Goal: Task Accomplishment & Management: Use online tool/utility

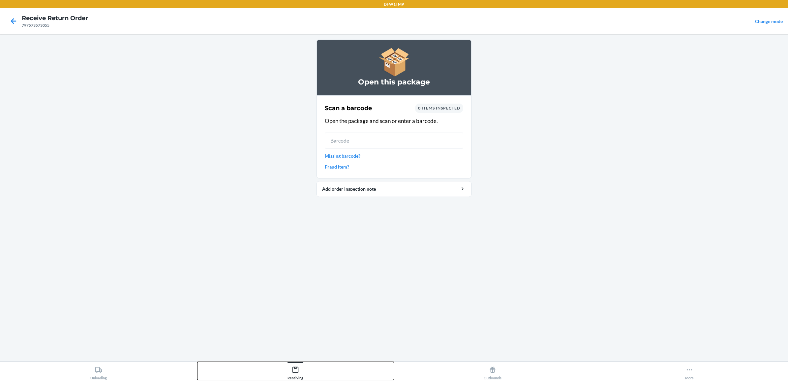
click at [290, 369] on div "Receiving" at bounding box center [295, 371] width 16 height 16
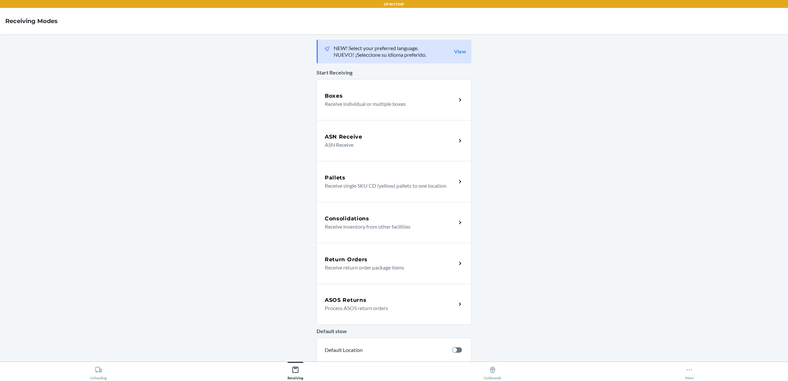
click at [354, 272] on div "Return Orders Receive return order package items" at bounding box center [393, 263] width 155 height 41
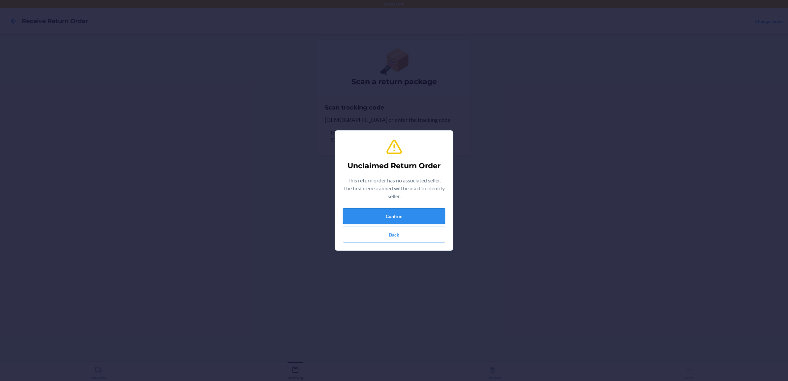
click at [407, 222] on button "Confirm" at bounding box center [394, 216] width 102 height 16
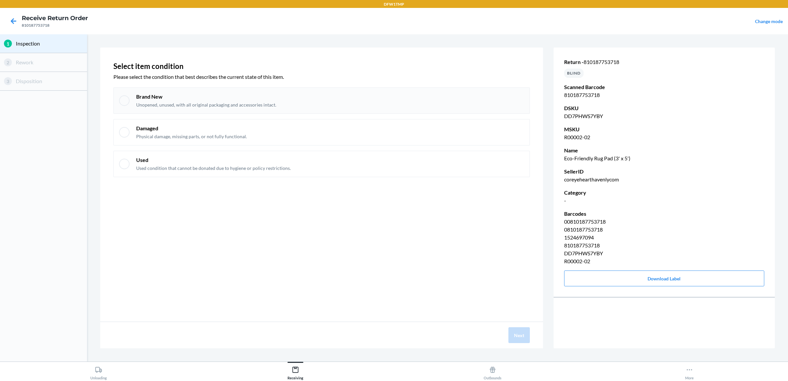
click at [124, 101] on div at bounding box center [124, 100] width 11 height 11
checkbox input "true"
click at [518, 336] on button "Next" at bounding box center [518, 335] width 21 height 16
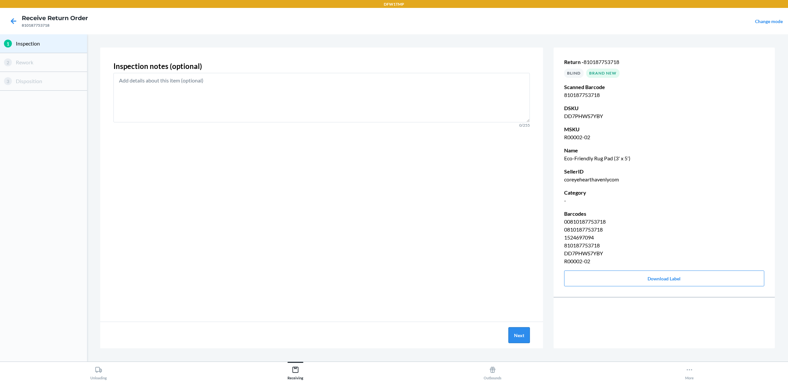
click at [515, 333] on button "Next" at bounding box center [518, 335] width 21 height 16
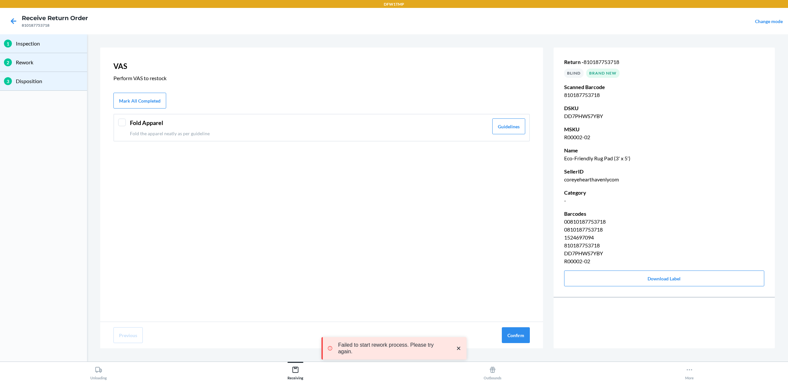
click at [119, 124] on div at bounding box center [122, 122] width 8 height 8
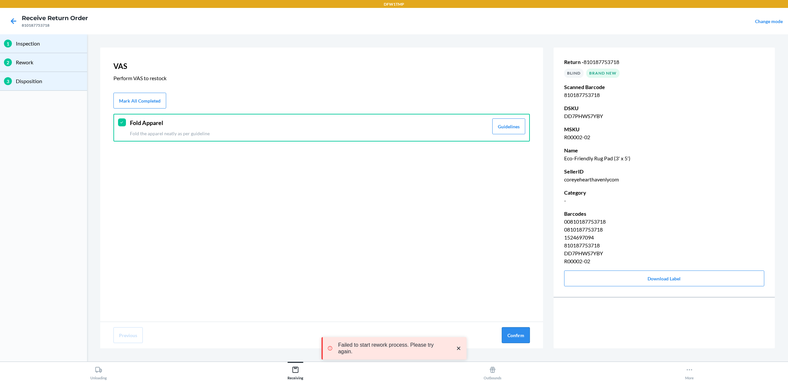
click at [520, 333] on button "Confirm" at bounding box center [516, 335] width 28 height 16
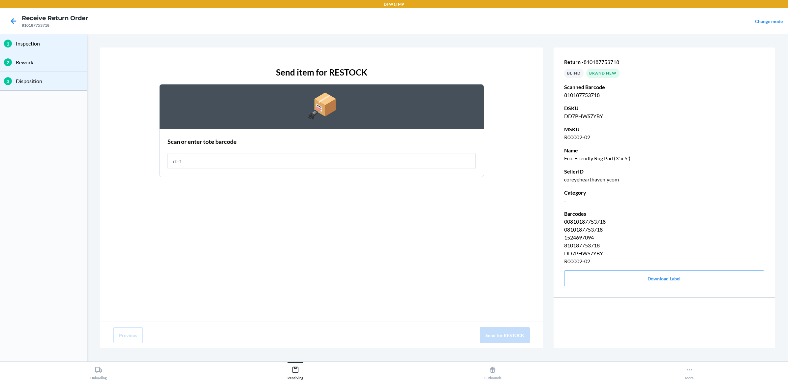
type input "rt-10"
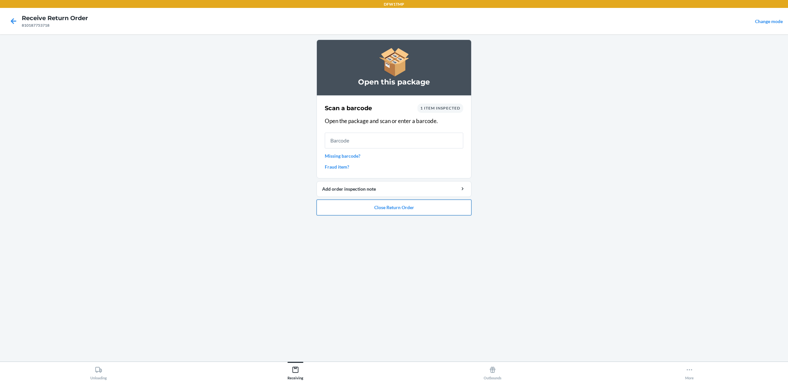
click at [378, 205] on button "Close Return Order" at bounding box center [393, 207] width 155 height 16
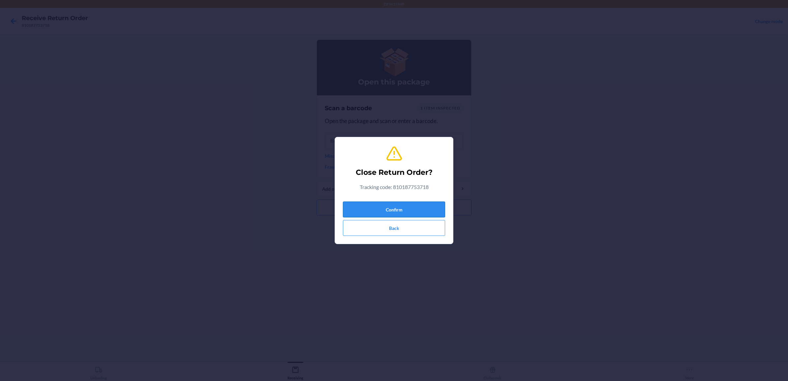
click at [391, 201] on button "Confirm" at bounding box center [394, 209] width 102 height 16
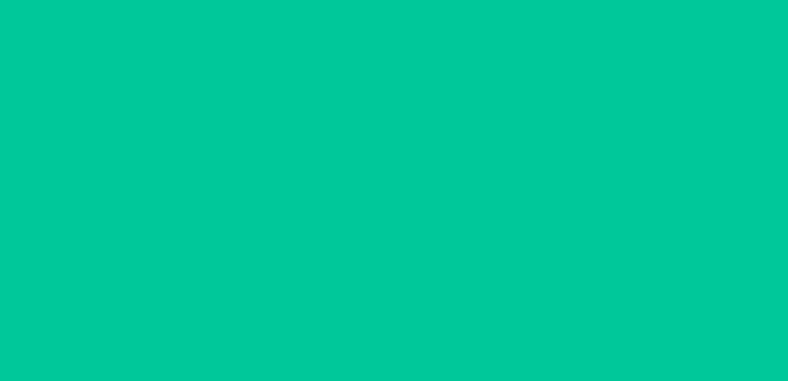
click at [387, 208] on div "Successfully closed return order 810187753718 Scan a return package Scan tracki…" at bounding box center [393, 198] width 155 height 316
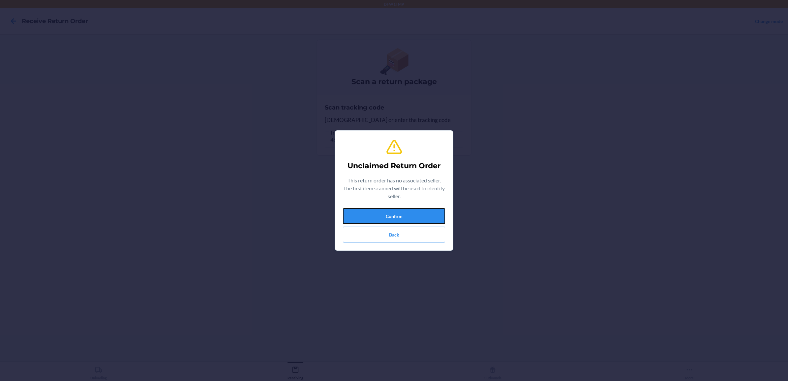
click at [392, 213] on button "Confirm" at bounding box center [394, 216] width 102 height 16
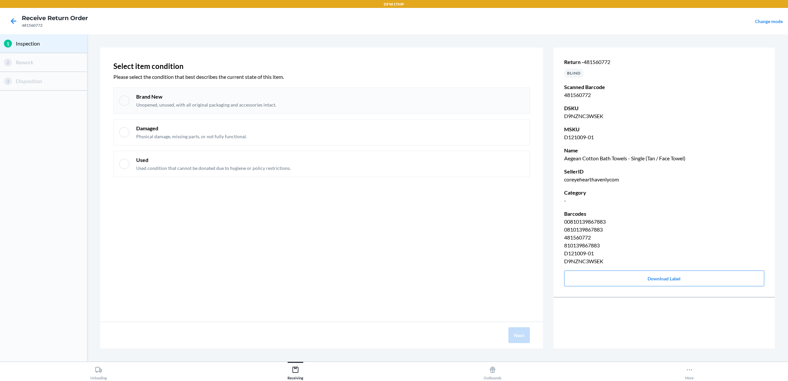
click at [130, 99] on div "Brand New Unopened, unused, with all original packaging and accessories intact." at bounding box center [321, 100] width 416 height 26
checkbox input "true"
click at [512, 333] on button "Next" at bounding box center [518, 335] width 21 height 16
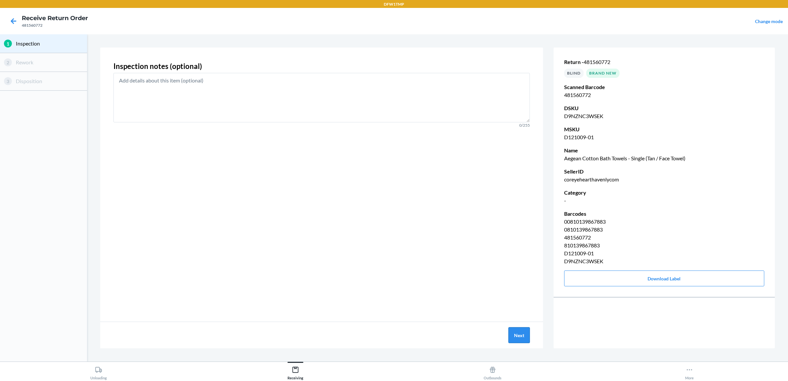
click at [518, 335] on button "Next" at bounding box center [518, 335] width 21 height 16
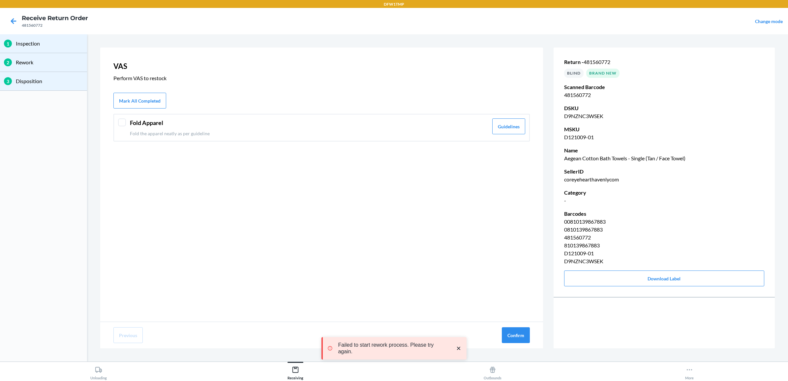
click at [125, 121] on div at bounding box center [122, 122] width 8 height 8
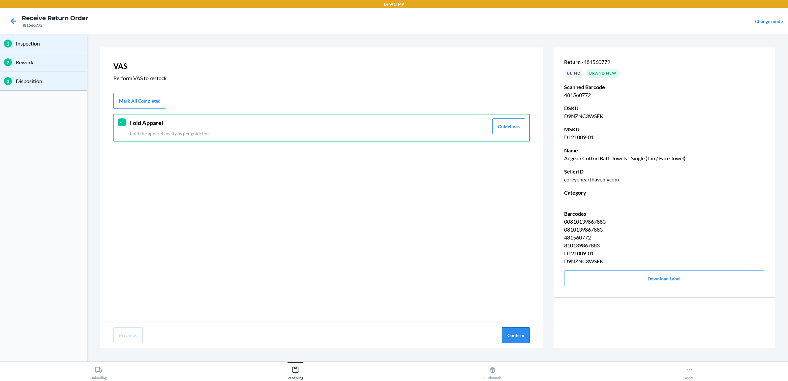
click at [509, 332] on button "Confirm" at bounding box center [516, 335] width 28 height 16
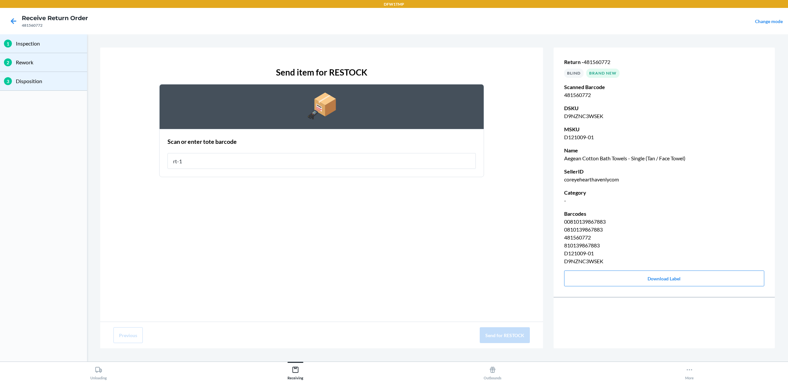
type input "rt-10"
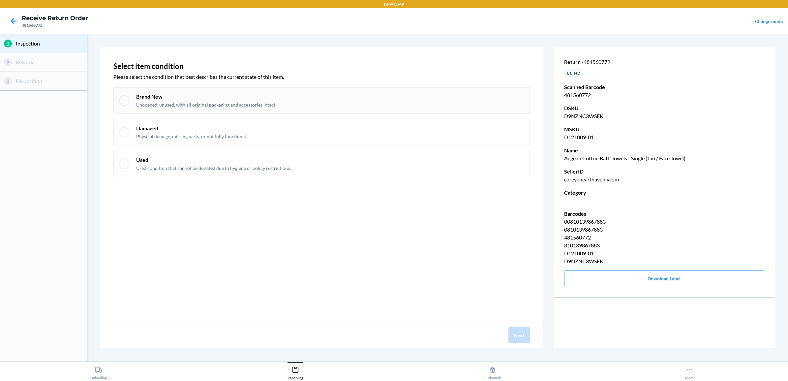
click at [133, 95] on div "Brand New Unopened, unused, with all original packaging and accessories intact." at bounding box center [321, 100] width 416 height 26
checkbox input "true"
click at [524, 332] on button "Next" at bounding box center [518, 335] width 21 height 16
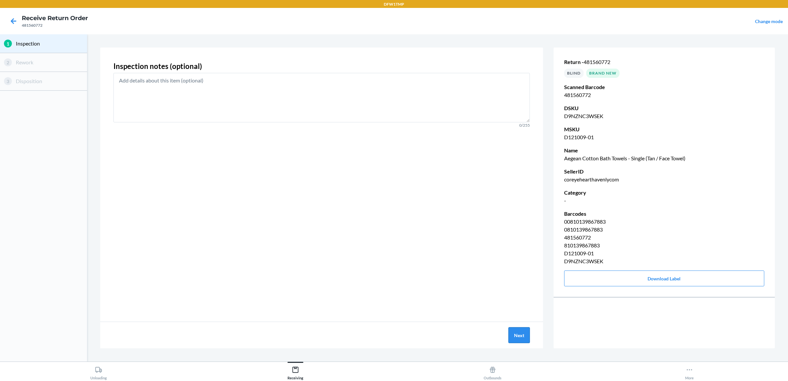
click at [524, 332] on button "Next" at bounding box center [518, 335] width 21 height 16
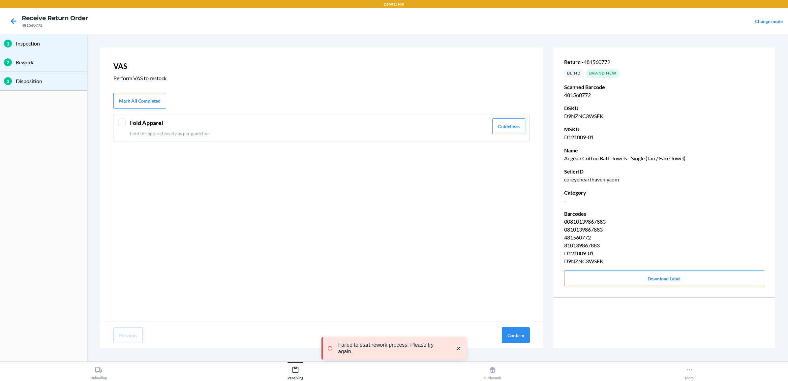
click at [119, 121] on div at bounding box center [122, 122] width 8 height 8
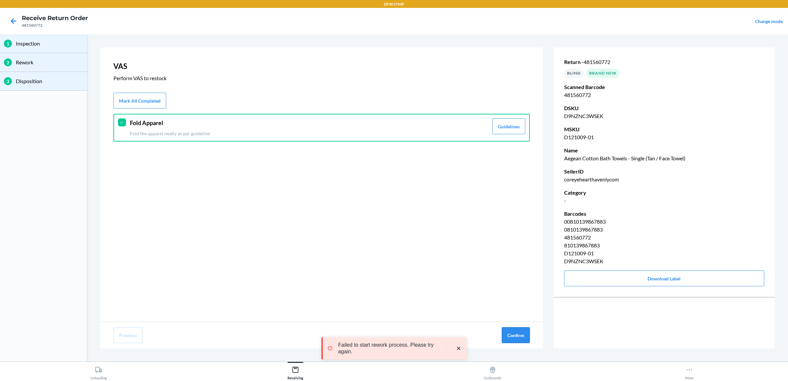
click at [517, 329] on button "Confirm" at bounding box center [516, 335] width 28 height 16
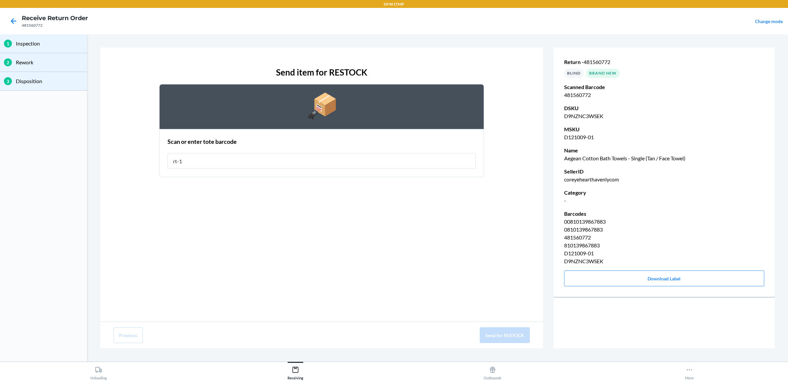
type input "rt-10"
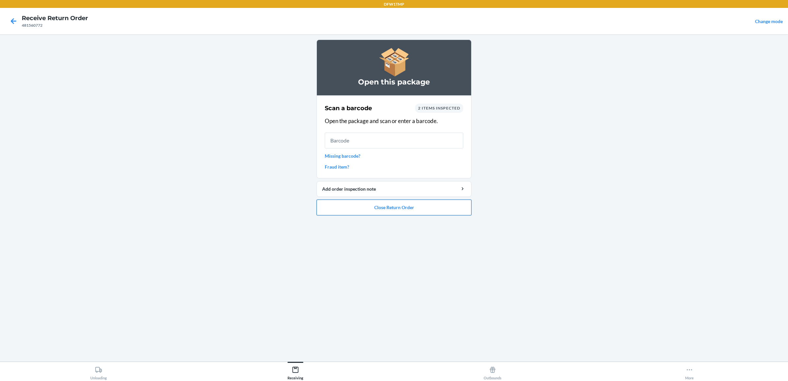
click at [353, 208] on button "Close Return Order" at bounding box center [393, 207] width 155 height 16
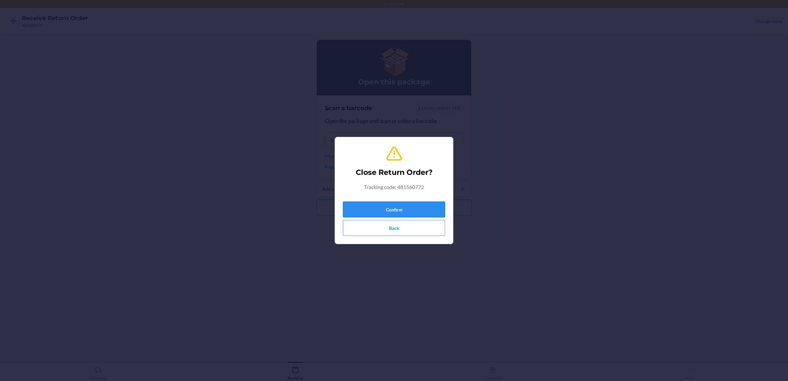
click at [421, 207] on button "Confirm" at bounding box center [394, 209] width 102 height 16
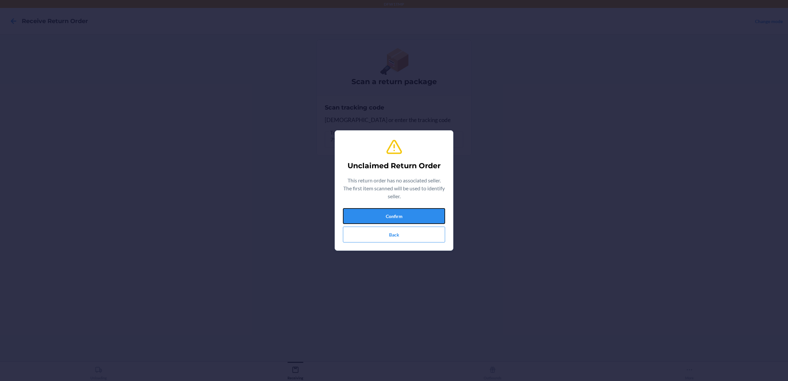
drag, startPoint x: 422, startPoint y: 214, endPoint x: 421, endPoint y: 211, distance: 3.4
click at [421, 211] on button "Confirm" at bounding box center [394, 216] width 102 height 16
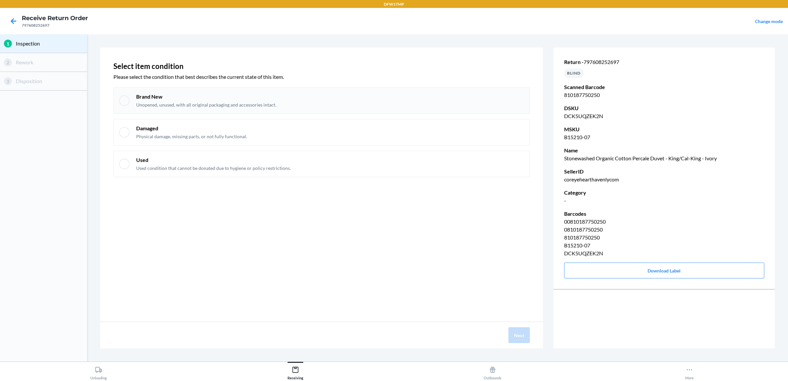
click at [165, 94] on p "Brand New" at bounding box center [206, 96] width 140 height 7
checkbox input "true"
click at [523, 331] on button "Next" at bounding box center [518, 335] width 21 height 16
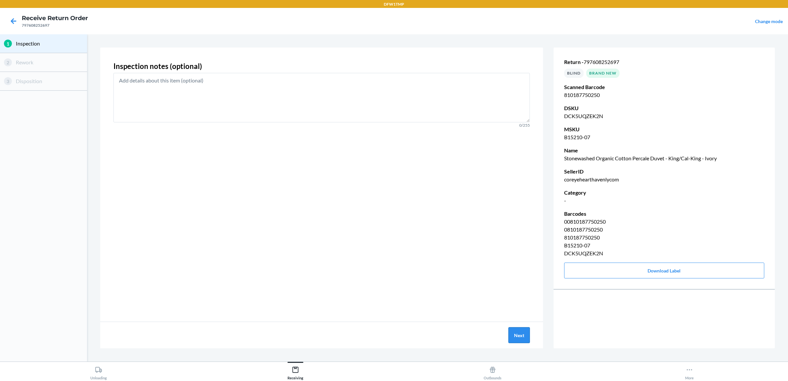
click at [515, 332] on button "Next" at bounding box center [518, 335] width 21 height 16
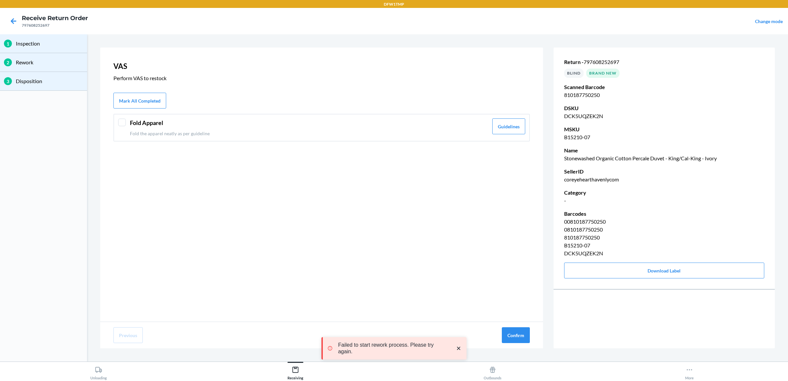
click at [119, 119] on div at bounding box center [122, 122] width 8 height 8
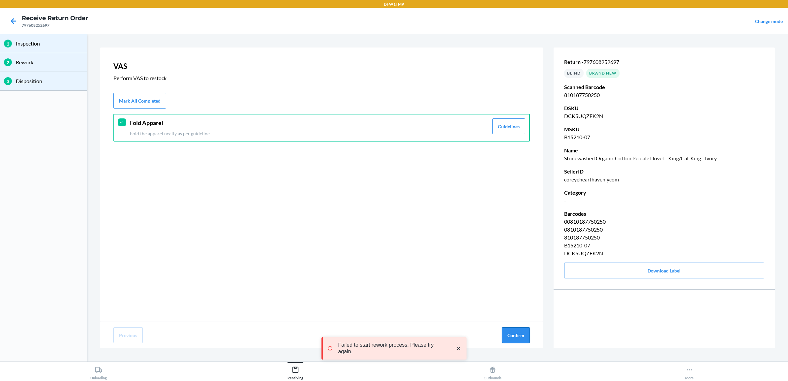
click at [521, 338] on button "Confirm" at bounding box center [516, 335] width 28 height 16
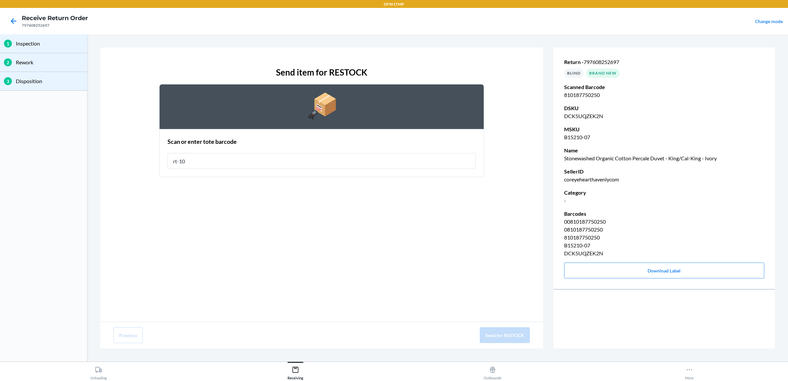
type input "rt-10"
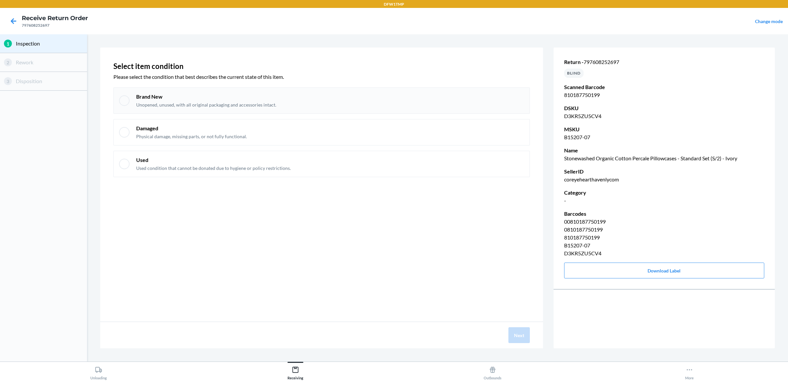
click at [208, 95] on p "Brand New" at bounding box center [206, 96] width 140 height 7
checkbox input "true"
click at [522, 334] on button "Next" at bounding box center [518, 335] width 21 height 16
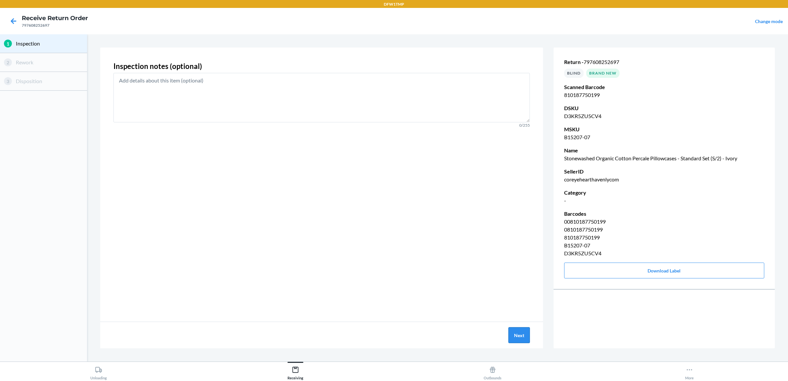
click at [522, 334] on button "Next" at bounding box center [518, 335] width 21 height 16
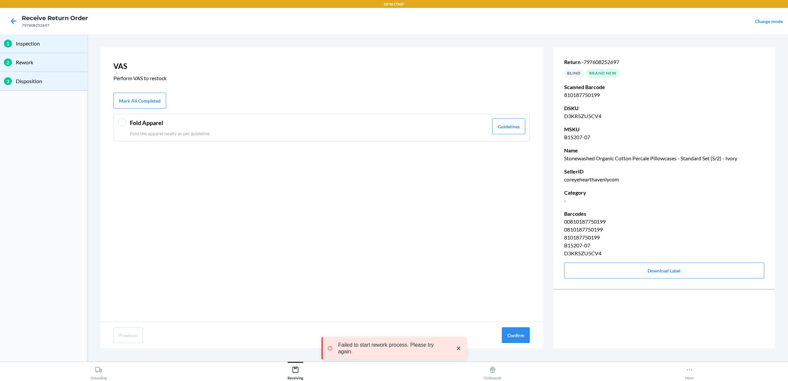
click at [125, 121] on div at bounding box center [122, 122] width 8 height 8
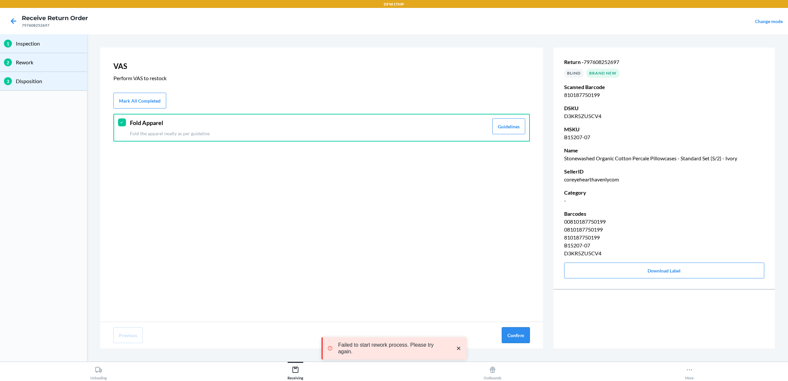
click at [525, 333] on button "Confirm" at bounding box center [516, 335] width 28 height 16
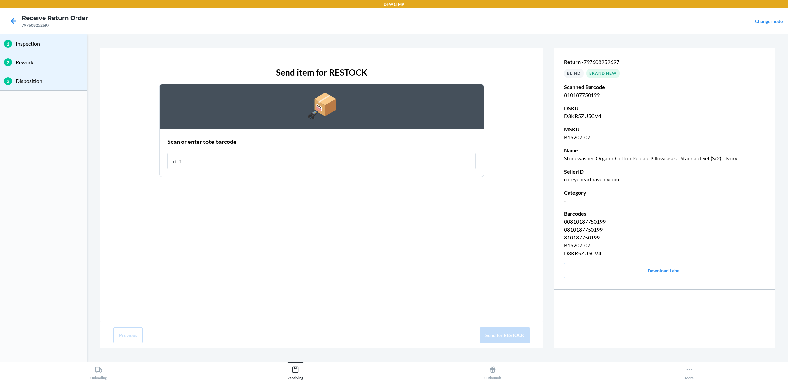
type input "rt-10"
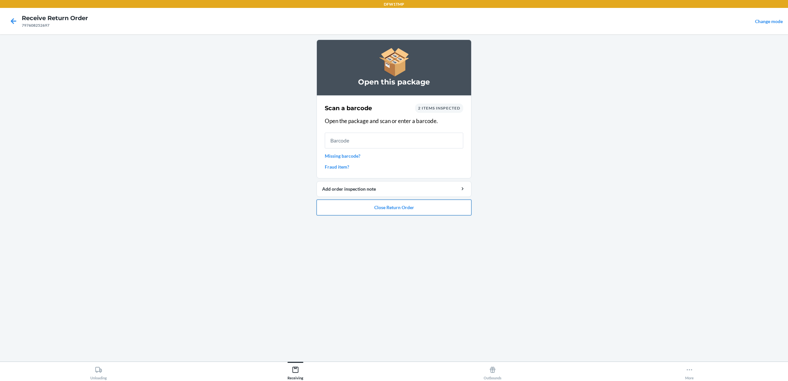
click at [432, 208] on button "Close Return Order" at bounding box center [393, 207] width 155 height 16
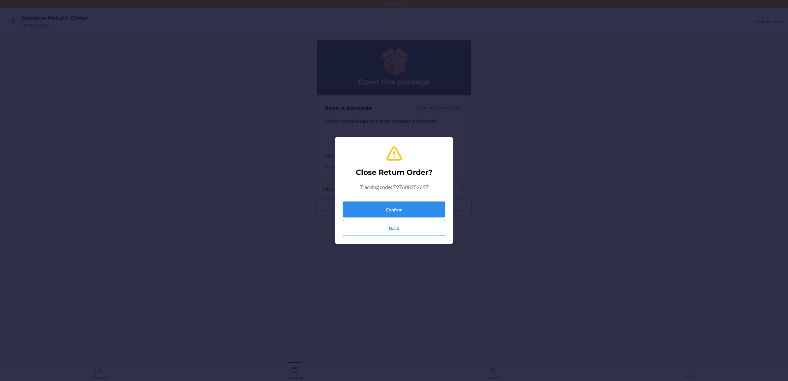
click at [419, 208] on button "Confirm" at bounding box center [394, 209] width 102 height 16
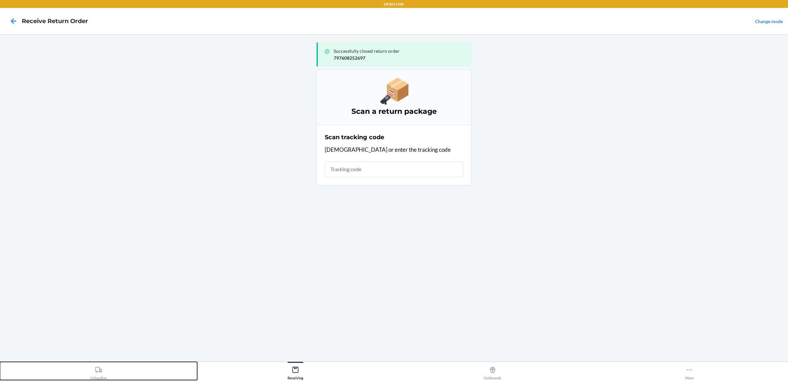
click at [96, 374] on div "Unloading" at bounding box center [98, 371] width 16 height 16
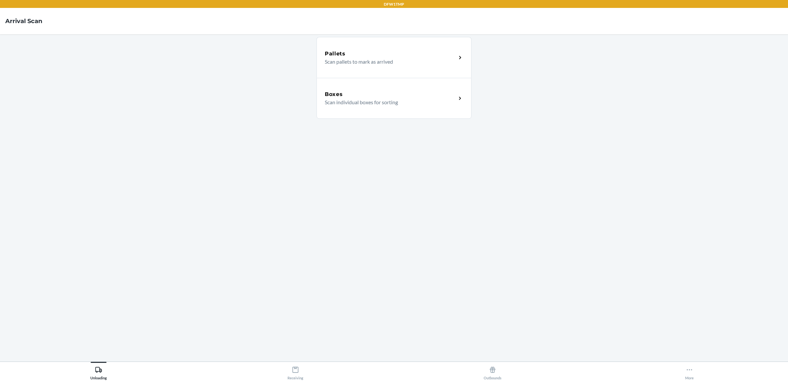
click at [363, 96] on div "Boxes" at bounding box center [391, 94] width 132 height 8
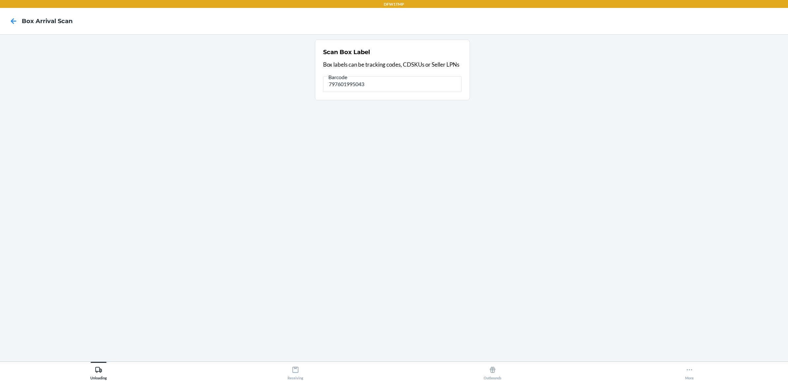
type input "797601995043"
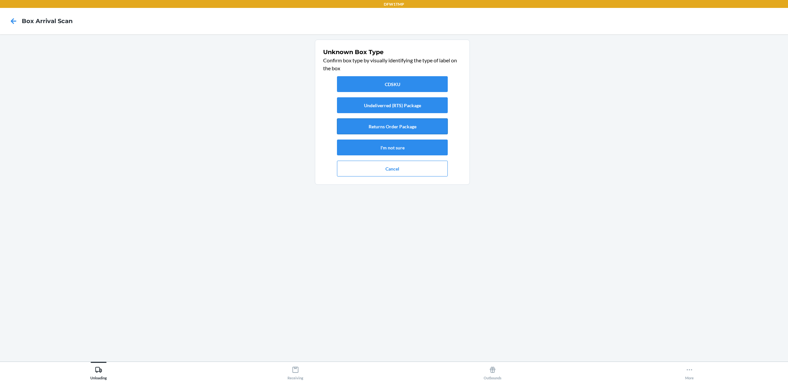
click at [395, 126] on button "Returns Order Package" at bounding box center [392, 126] width 111 height 16
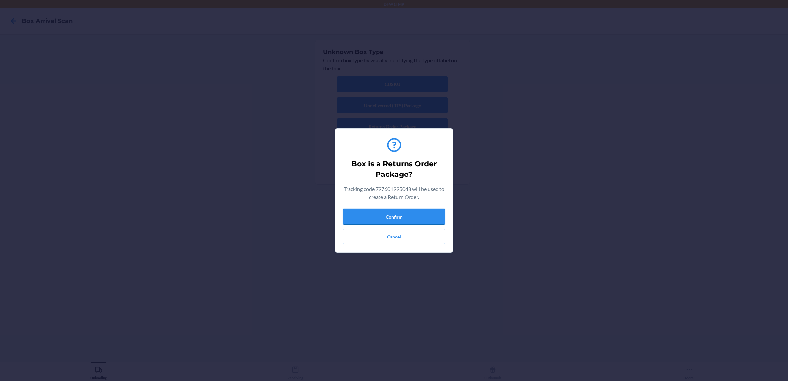
click at [402, 213] on button "Confirm" at bounding box center [394, 217] width 102 height 16
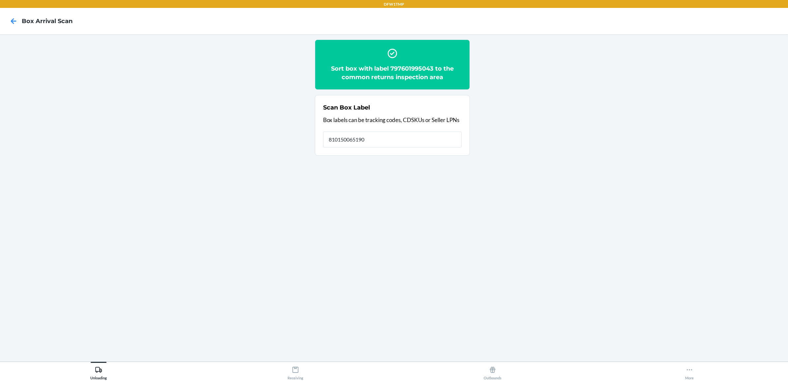
type input "810150065190"
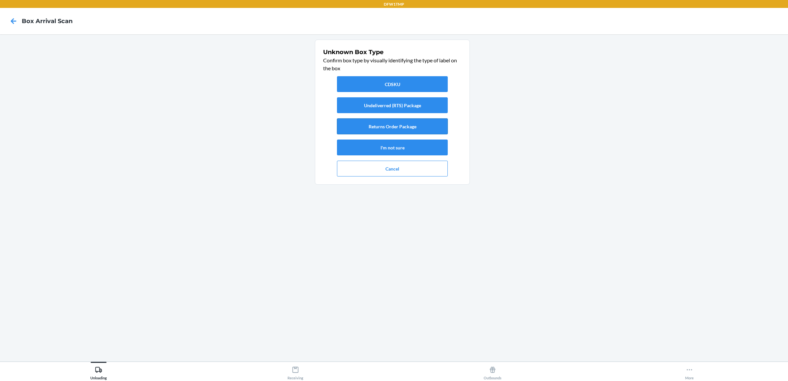
click at [390, 131] on button "Returns Order Package" at bounding box center [392, 126] width 111 height 16
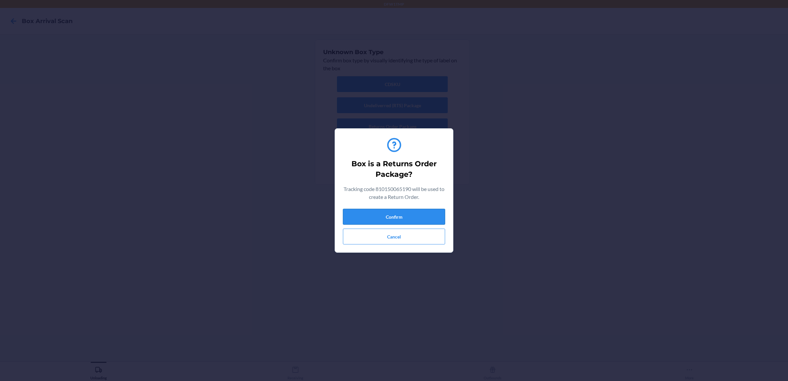
click at [415, 213] on button "Confirm" at bounding box center [394, 217] width 102 height 16
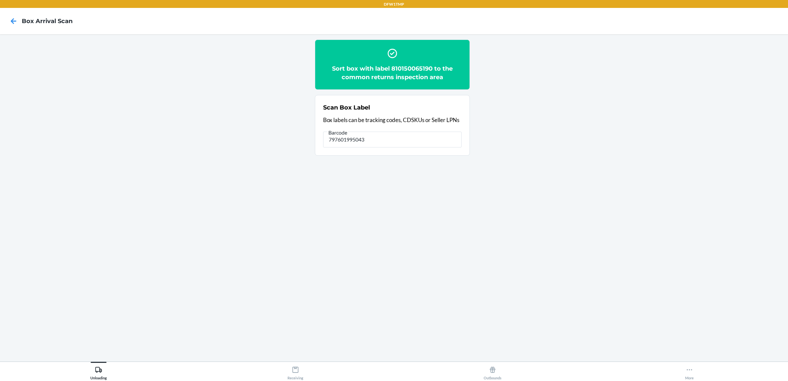
type input "797601995043"
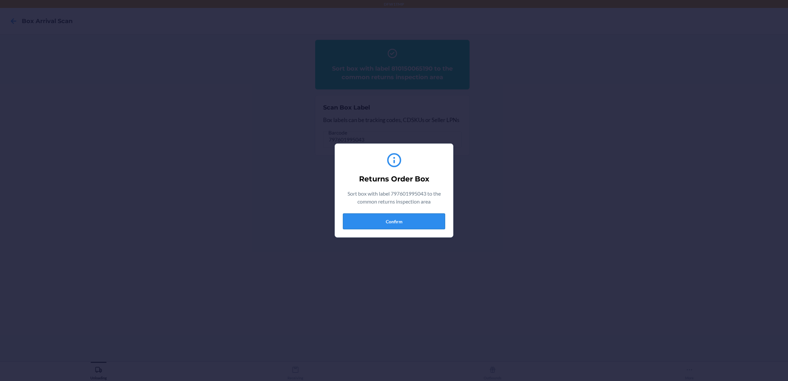
click at [385, 221] on button "Confirm" at bounding box center [394, 221] width 102 height 16
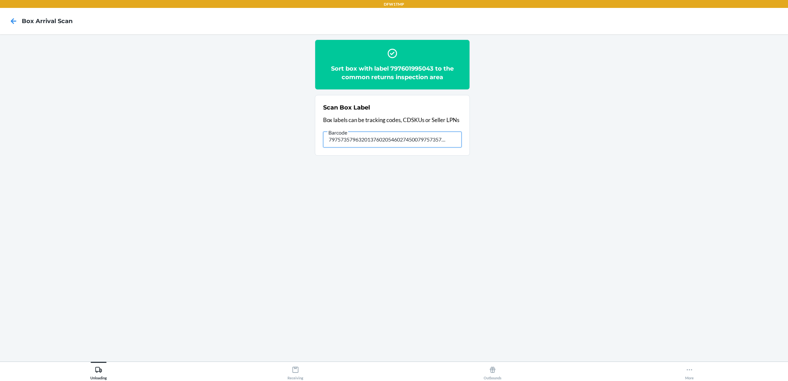
type input "797573579632013760205460274500797573573055"
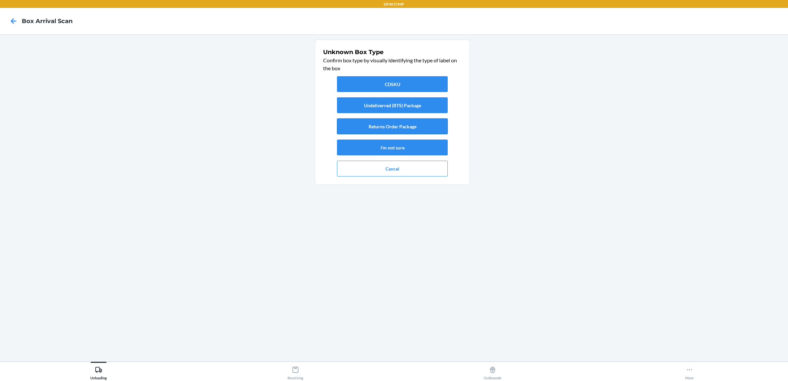
click at [361, 129] on button "Returns Order Package" at bounding box center [392, 126] width 111 height 16
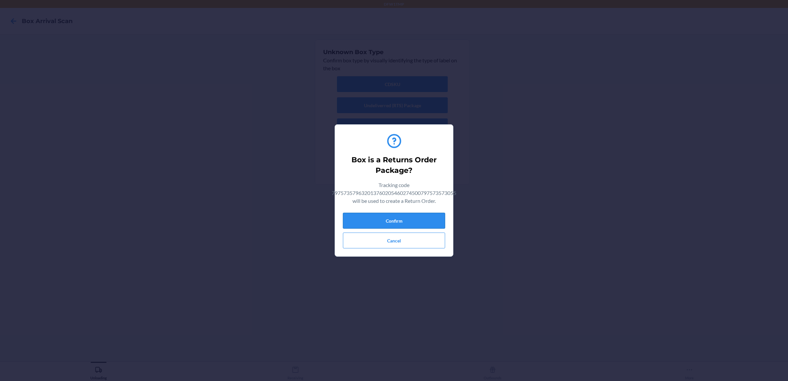
click at [394, 222] on button "Confirm" at bounding box center [394, 221] width 102 height 16
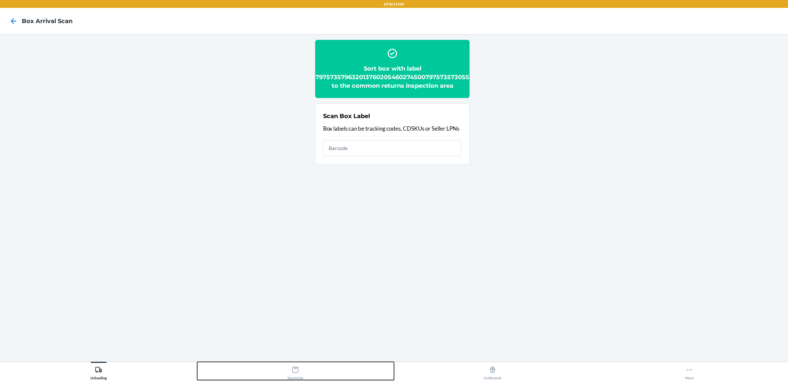
click at [296, 376] on div "Receiving" at bounding box center [295, 371] width 16 height 16
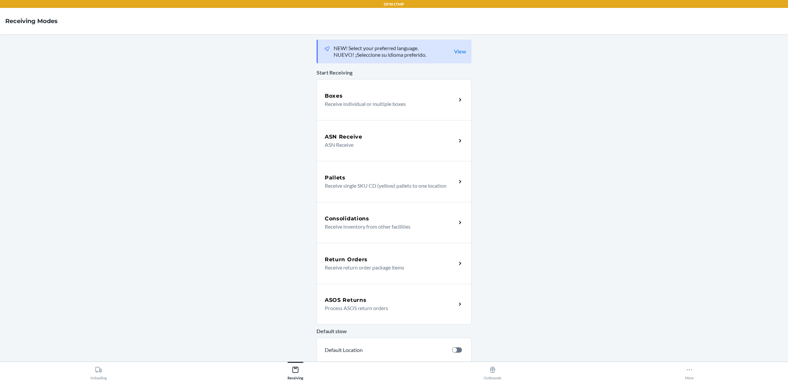
click at [388, 268] on p "Receive return order package items" at bounding box center [388, 267] width 126 height 8
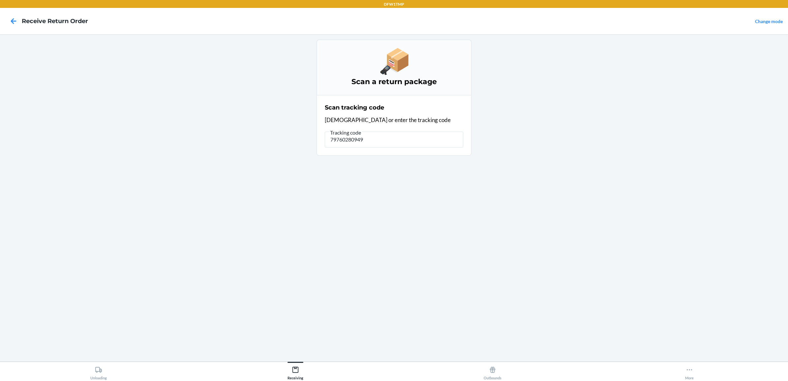
type input "797602809490"
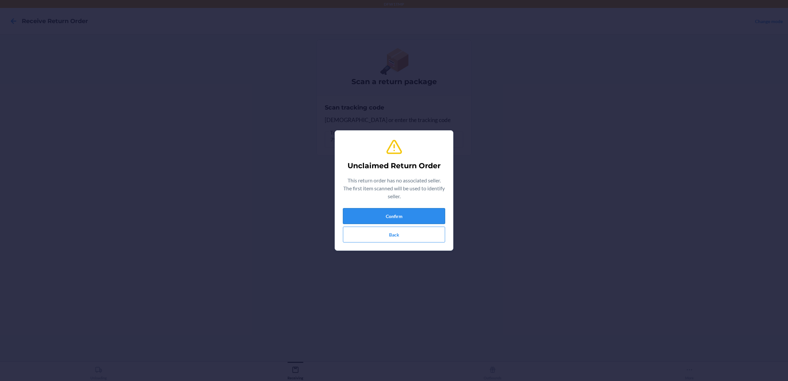
click at [393, 215] on button "Confirm" at bounding box center [394, 216] width 102 height 16
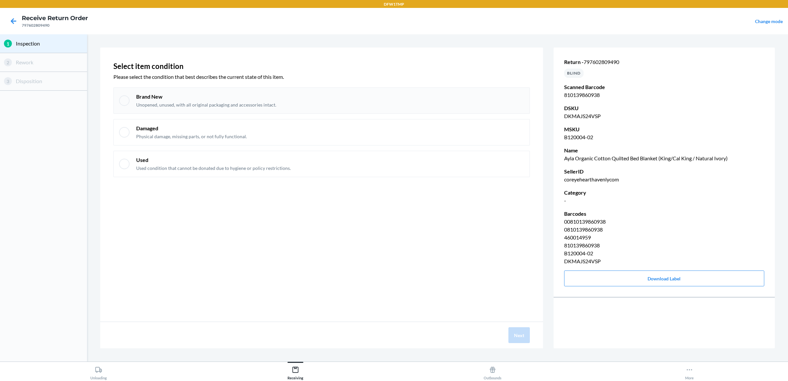
click at [123, 98] on div at bounding box center [124, 100] width 11 height 11
checkbox input "true"
click at [514, 331] on button "Next" at bounding box center [518, 335] width 21 height 16
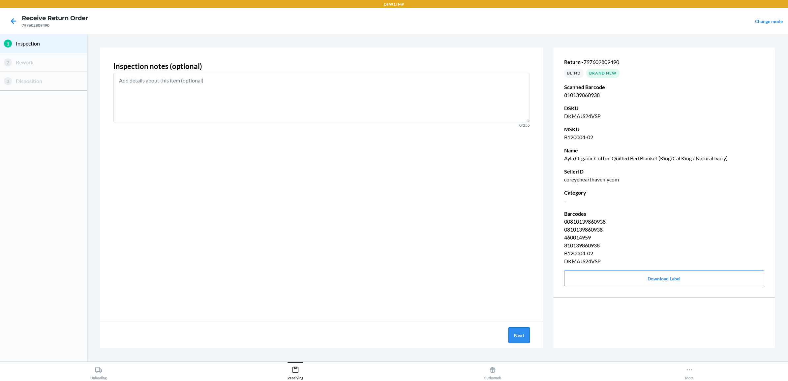
click at [514, 330] on button "Next" at bounding box center [518, 335] width 21 height 16
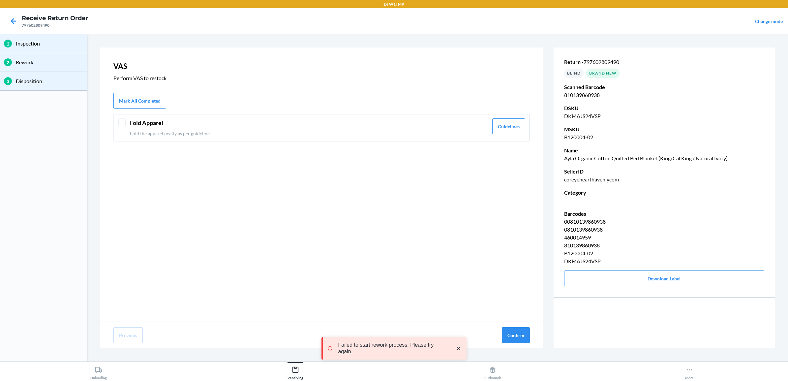
click at [141, 119] on header "Fold Apparel" at bounding box center [309, 122] width 358 height 9
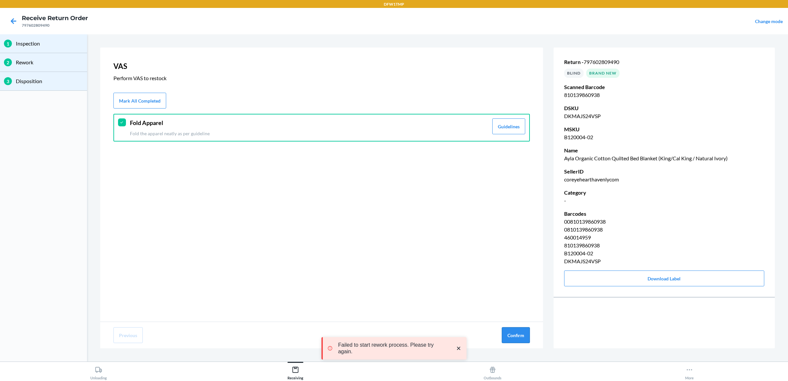
click at [515, 330] on button "Confirm" at bounding box center [516, 335] width 28 height 16
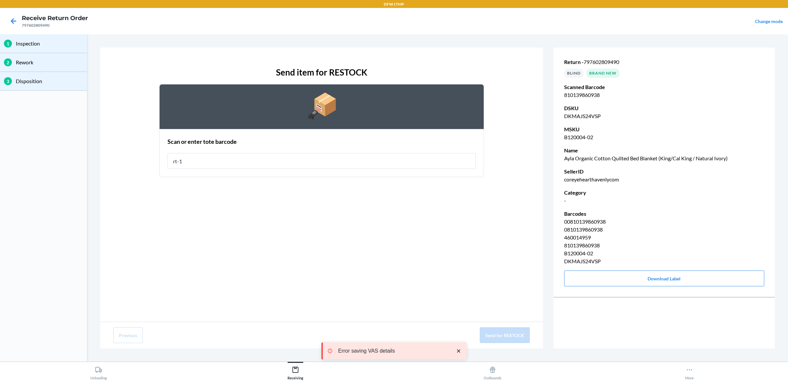
type input "rt-10"
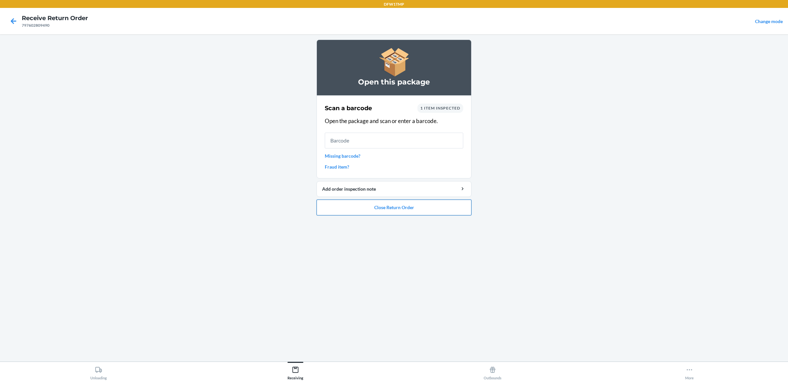
click at [408, 207] on button "Close Return Order" at bounding box center [393, 207] width 155 height 16
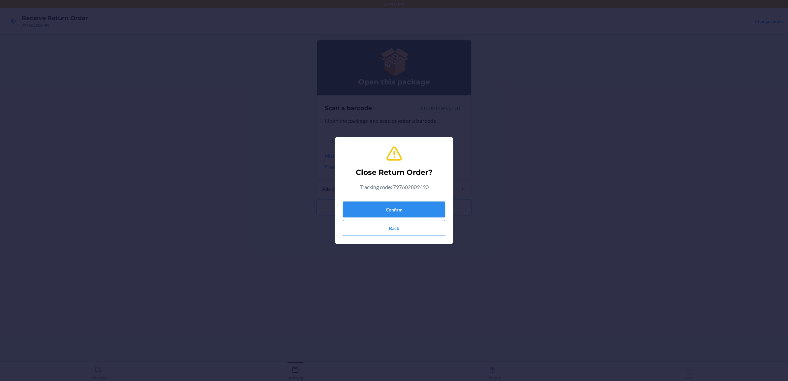
click at [377, 205] on button "Confirm" at bounding box center [394, 209] width 102 height 16
